Goal: Find specific page/section: Find specific page/section

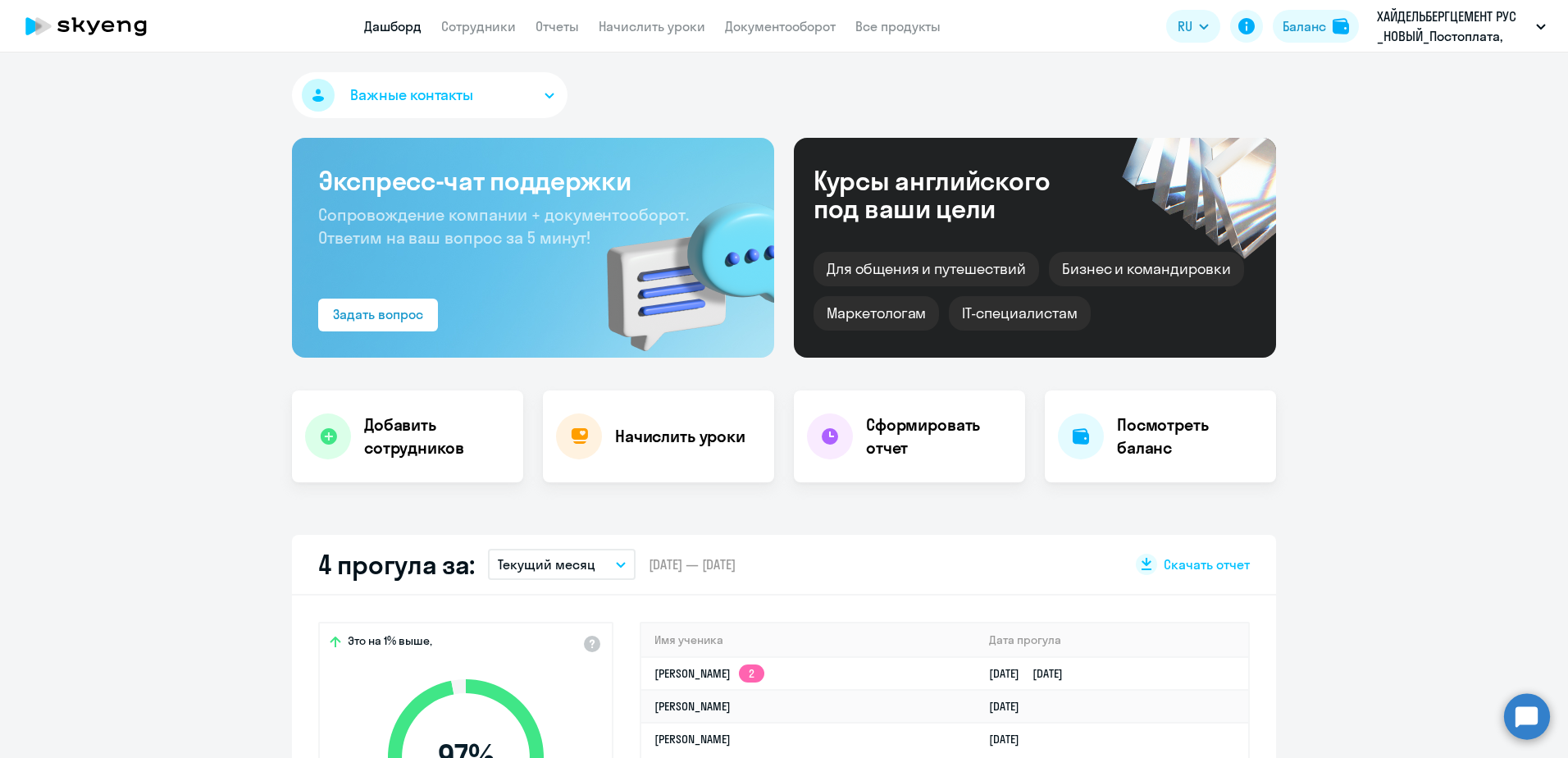
select select "30"
drag, startPoint x: 0, startPoint y: 0, endPoint x: 478, endPoint y: 30, distance: 478.9
click at [478, 30] on link "Сотрудники" at bounding box center [479, 25] width 74 height 16
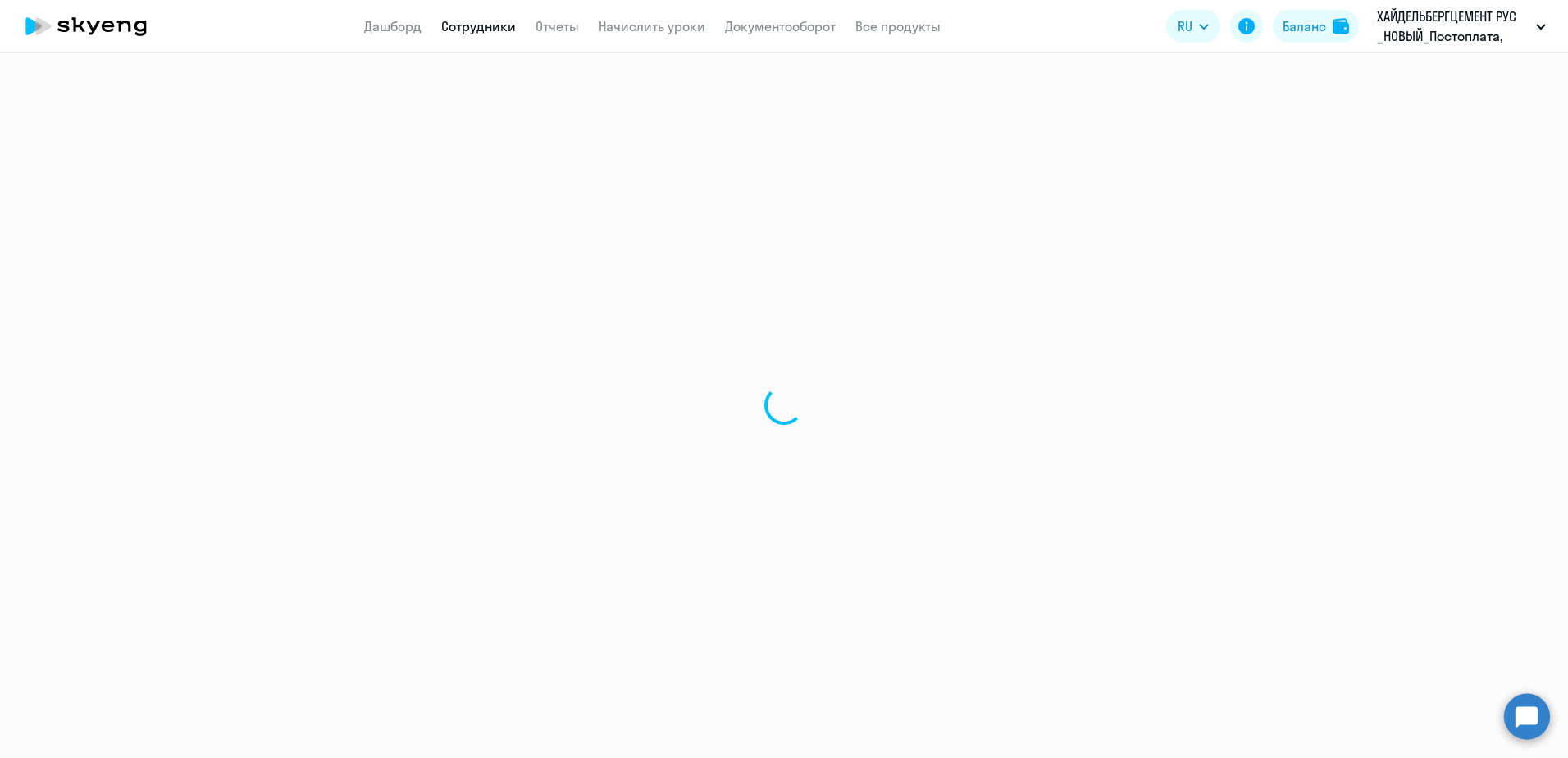
select select "30"
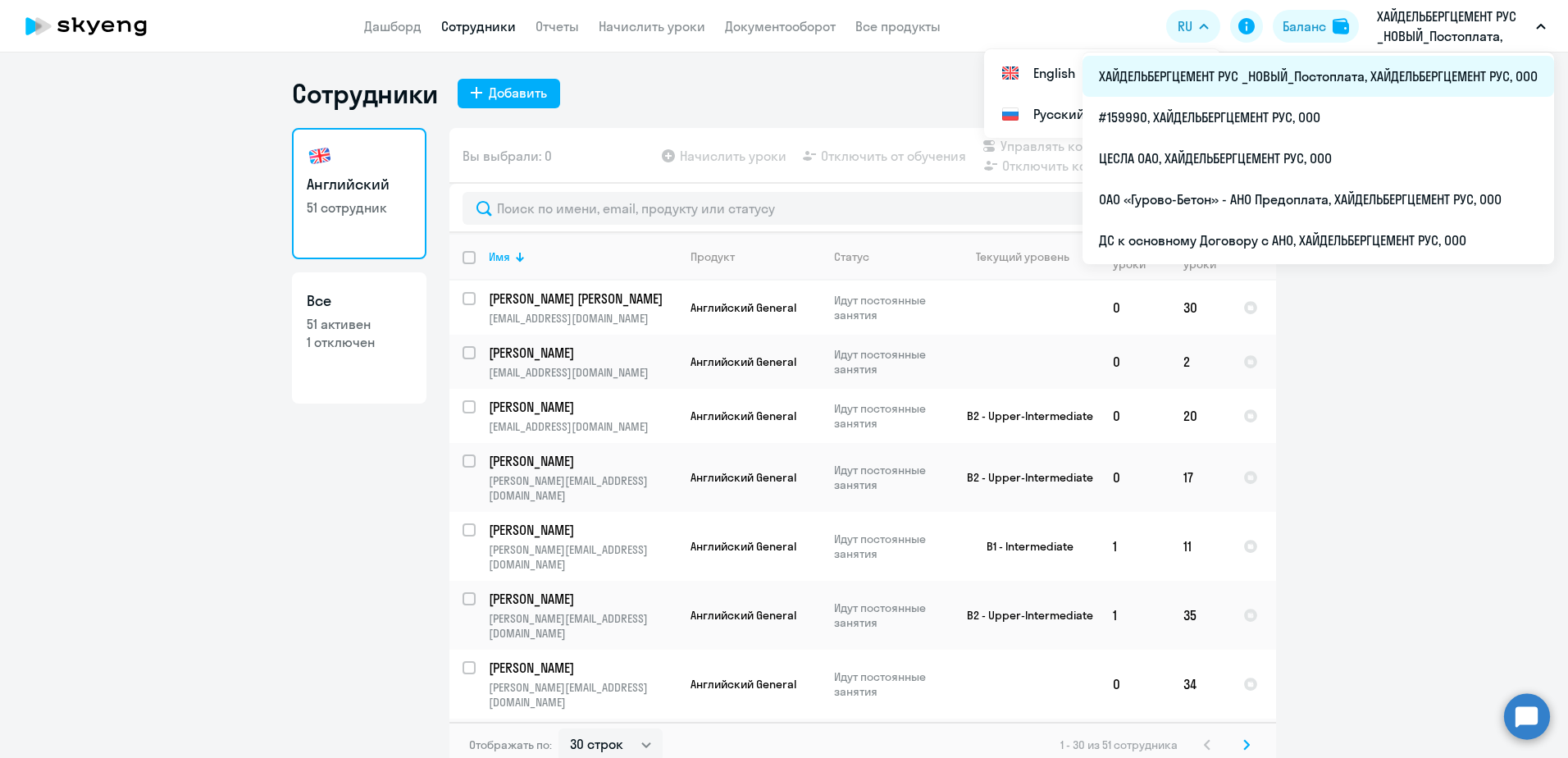
click at [1406, 64] on li "ХАЙДЕЛЬБЕРГЦЕМЕНТ РУС _НОВЫЙ_Постоплата, ХАЙДЕЛЬБЕРГЦЕМЕНТ РУС, ООО" at bounding box center [1319, 76] width 472 height 41
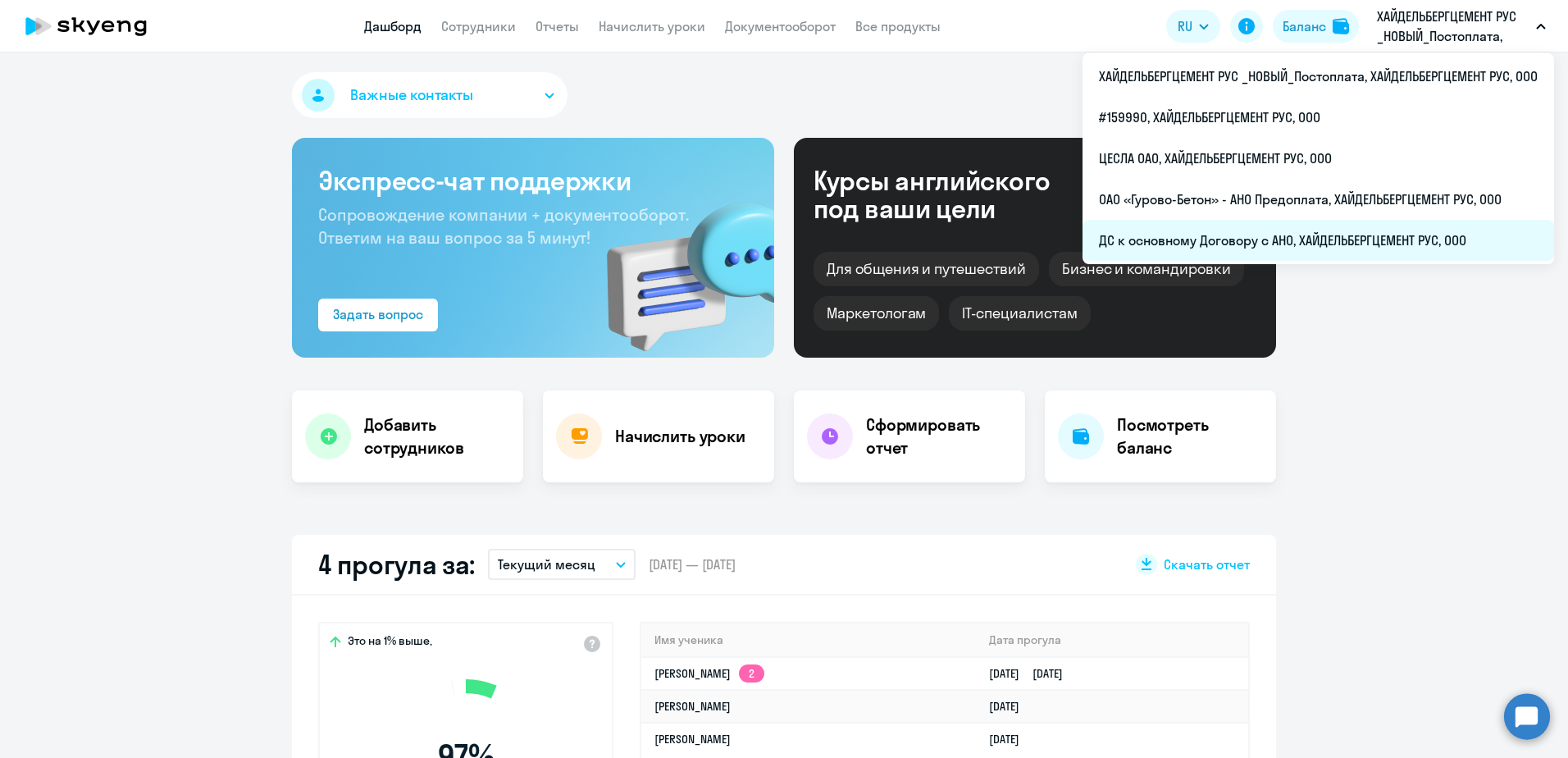
click at [1314, 242] on li "ДС к основному Договору с АНО, ХАЙДЕЛЬБЕРГЦЕМЕНТ РУС, ООО" at bounding box center [1319, 240] width 472 height 41
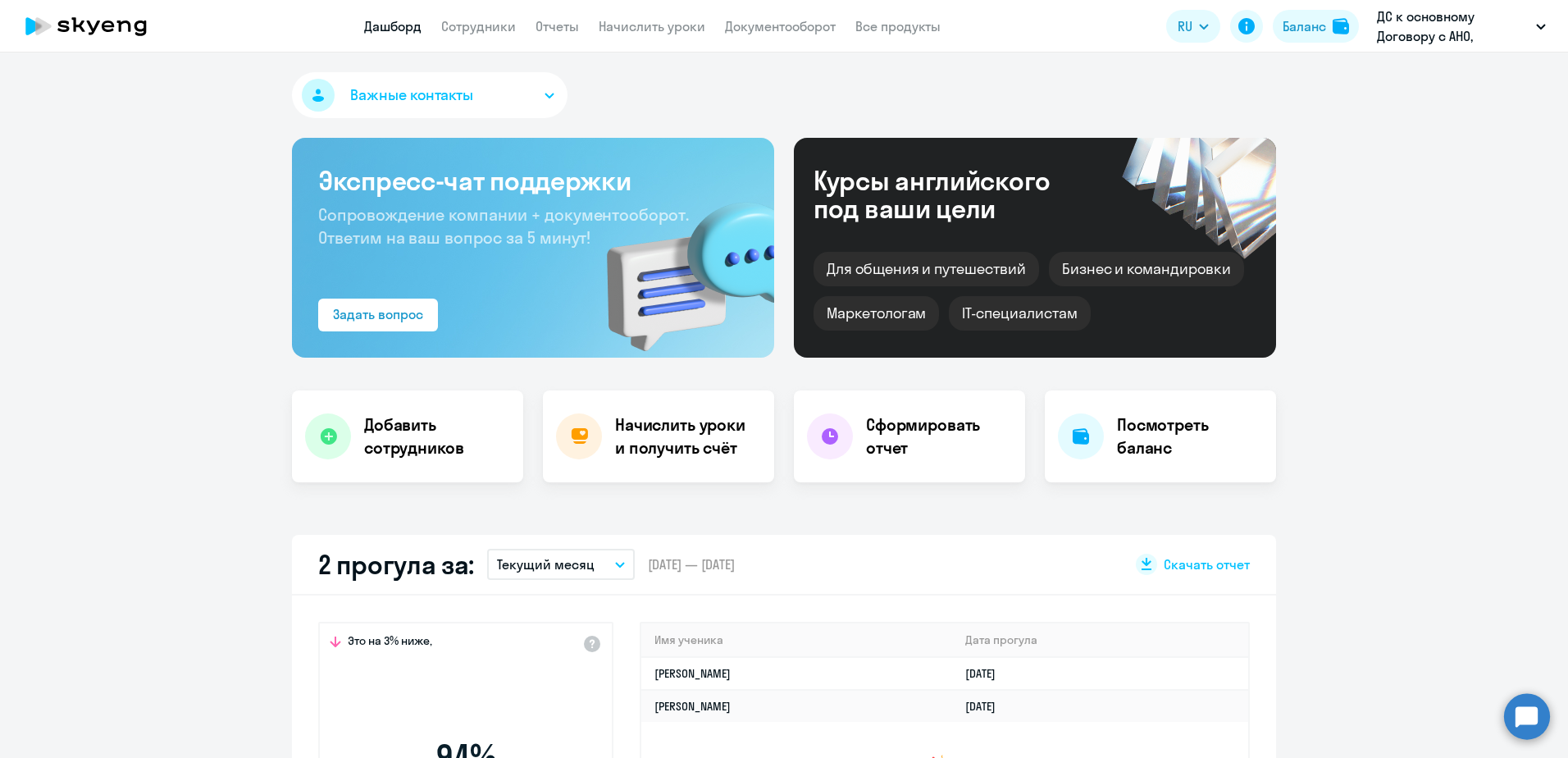
click at [465, 40] on app-header "Дашборд Сотрудники Отчеты Начислить уроки Документооборот Все продукты Дашборд …" at bounding box center [784, 26] width 1568 height 52
click at [466, 38] on app-header "Дашборд Сотрудники Отчеты Начислить уроки Документооборот Все продукты Дашборд …" at bounding box center [784, 26] width 1568 height 52
click at [469, 31] on link "Сотрудники" at bounding box center [479, 25] width 74 height 16
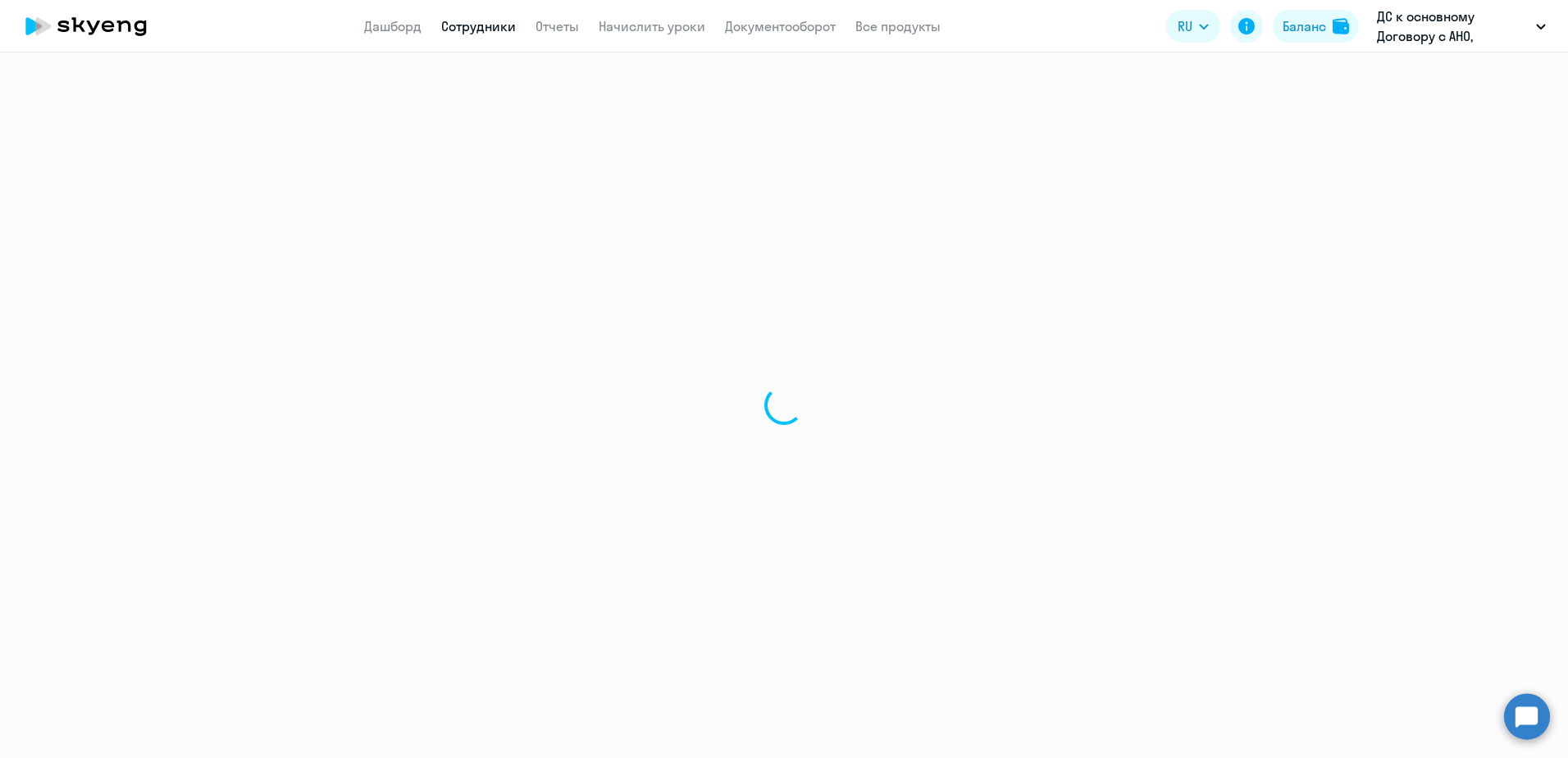
select select "30"
